Goal: Find contact information: Find contact information

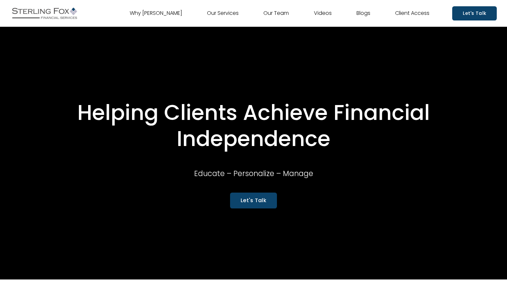
click at [233, 14] on link "Our Services" at bounding box center [223, 13] width 32 height 11
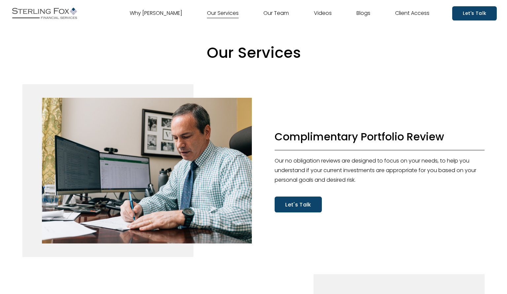
click at [265, 15] on link "Our Team" at bounding box center [276, 13] width 25 height 11
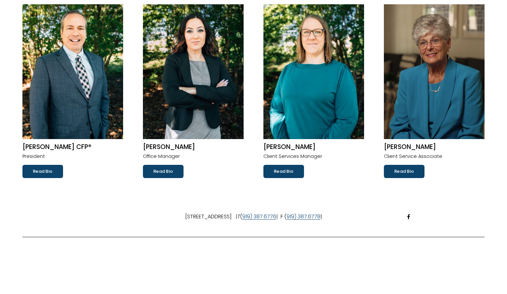
scroll to position [79, 0]
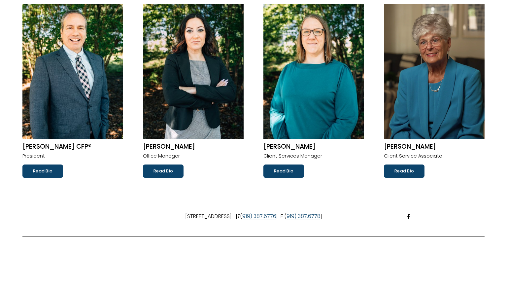
click at [156, 171] on link "Read Bio" at bounding box center [163, 170] width 41 height 13
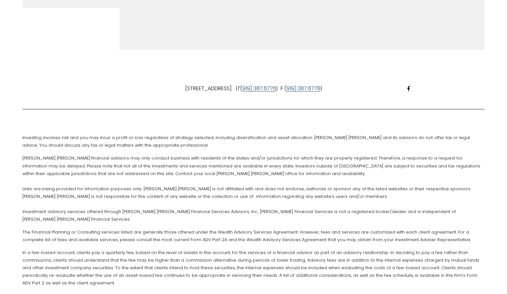
scroll to position [513, 0]
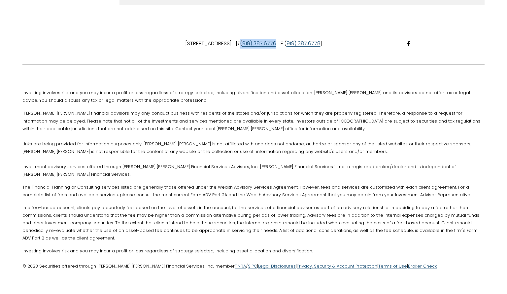
drag, startPoint x: 277, startPoint y: 43, endPoint x: 313, endPoint y: 45, distance: 36.1
click at [313, 45] on p "104 Osterville Dr // Holly Springs, NC 27540-7525 | T ( 919) 387.6776 | F ( 919…" at bounding box center [253, 44] width 462 height 10
copy p "( 919) 387.6776"
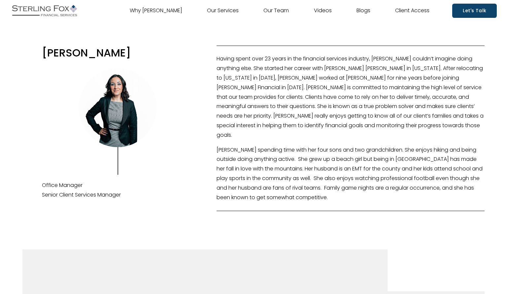
scroll to position [0, 0]
